Goal: Navigation & Orientation: Find specific page/section

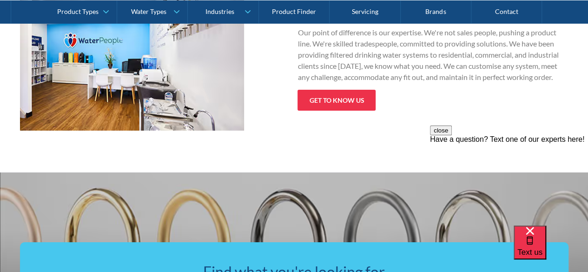
scroll to position [1673, 0]
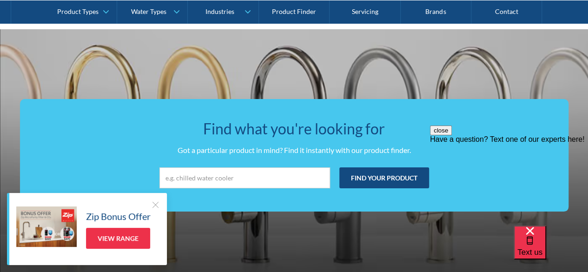
click at [152, 201] on div at bounding box center [155, 204] width 9 height 9
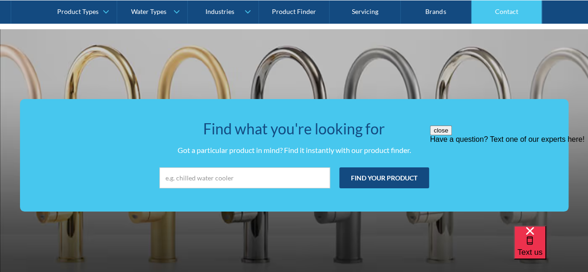
click at [515, 11] on link "Contact" at bounding box center [506, 11] width 71 height 23
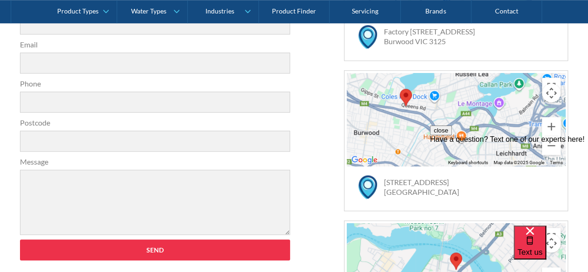
scroll to position [27, 0]
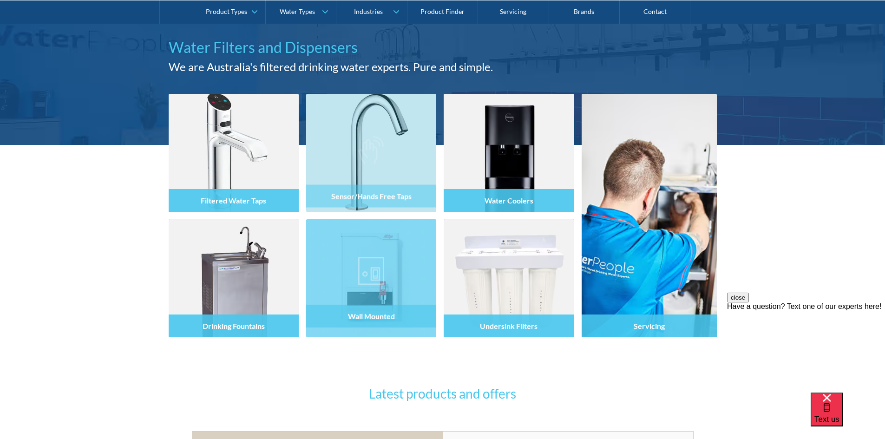
scroll to position [93, 0]
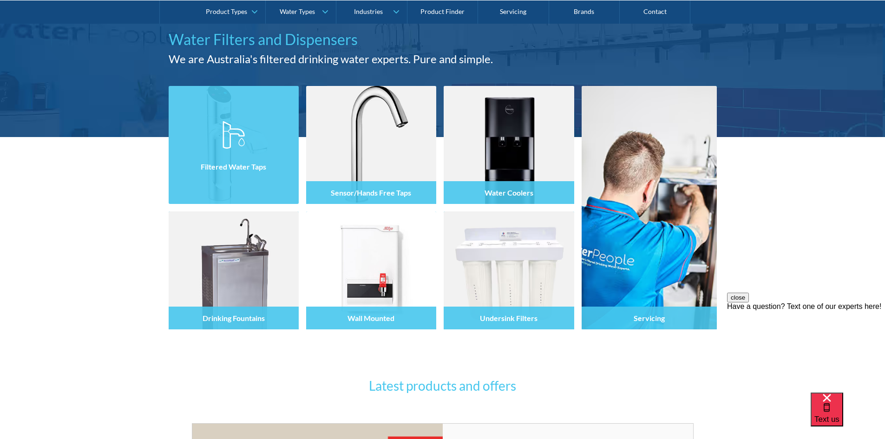
click at [256, 190] on div "Filtered Water Taps" at bounding box center [234, 164] width 130 height 79
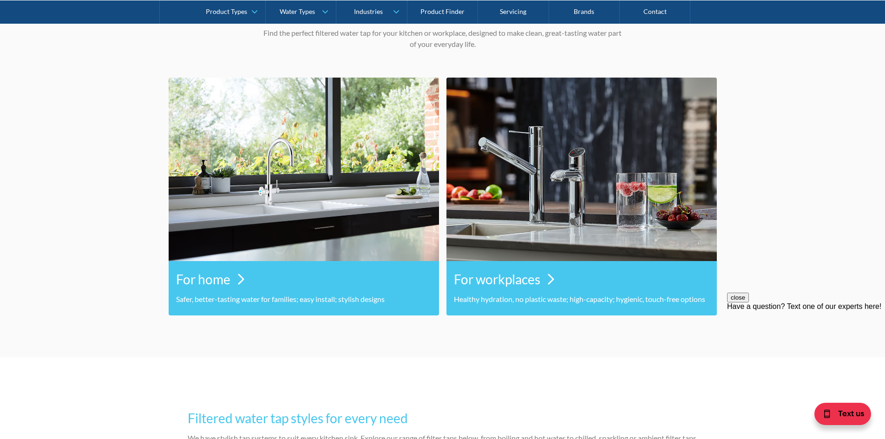
scroll to position [418, 0]
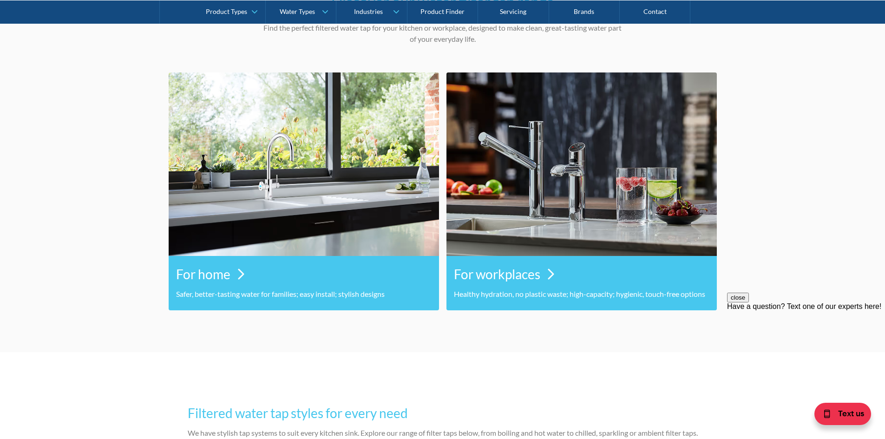
click at [263, 287] on div "For home" at bounding box center [304, 274] width 256 height 29
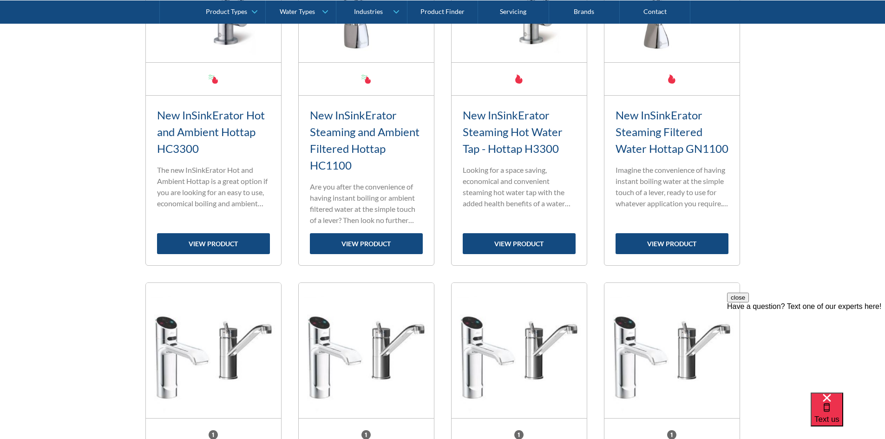
scroll to position [883, 0]
